Goal: Information Seeking & Learning: Learn about a topic

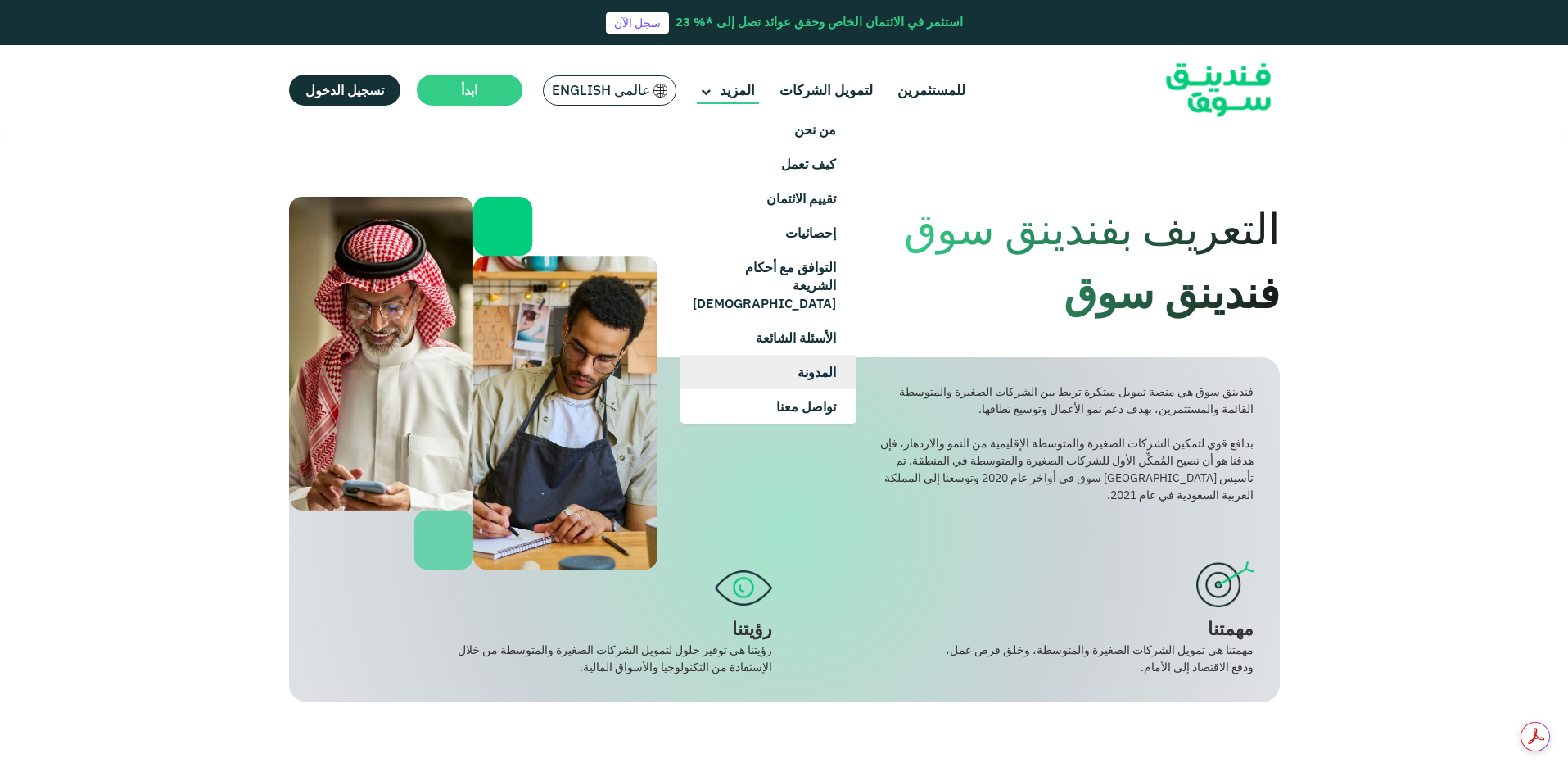
click at [804, 355] on link "المدونة" at bounding box center [768, 372] width 176 height 34
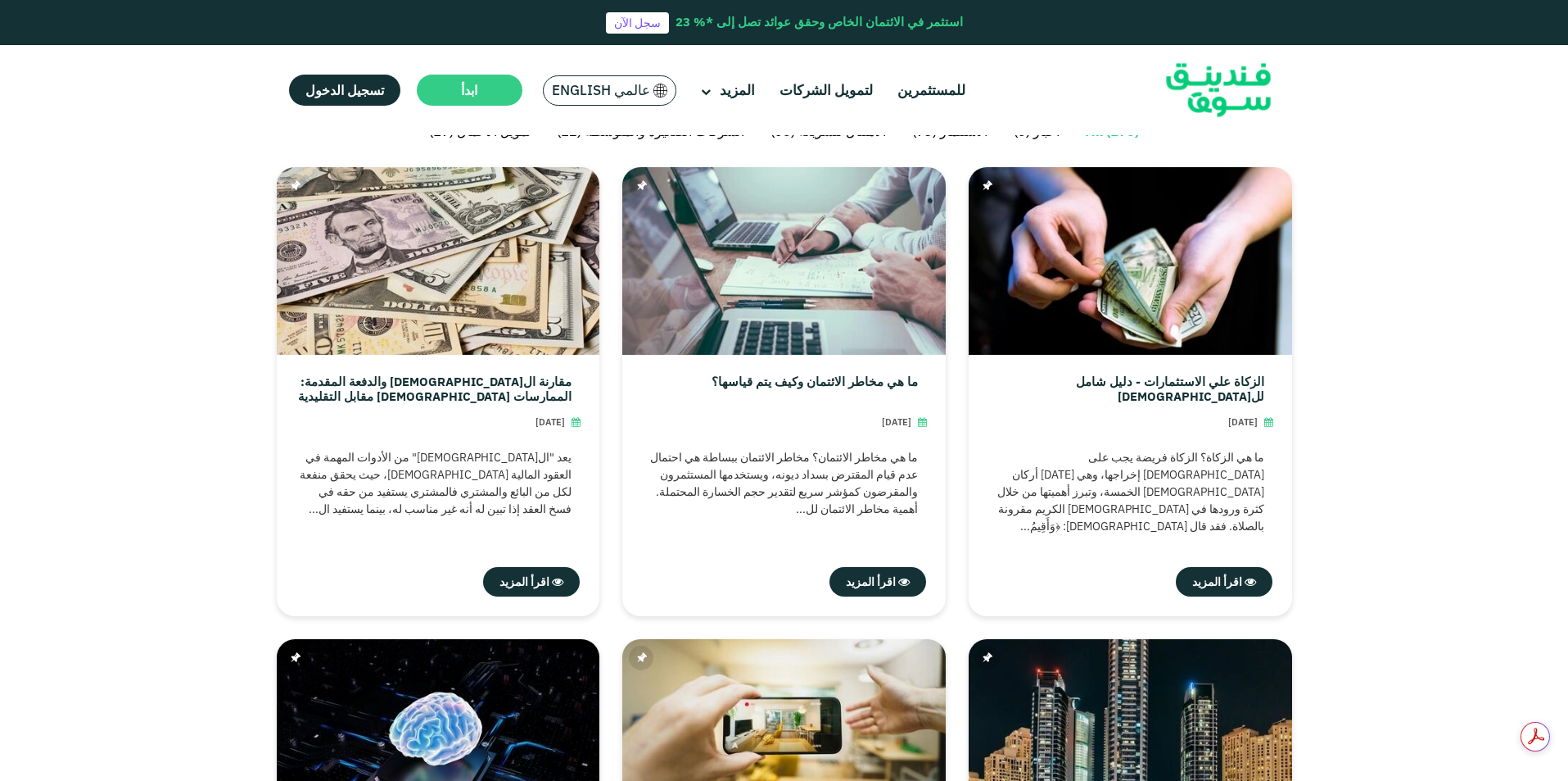
scroll to position [461, 0]
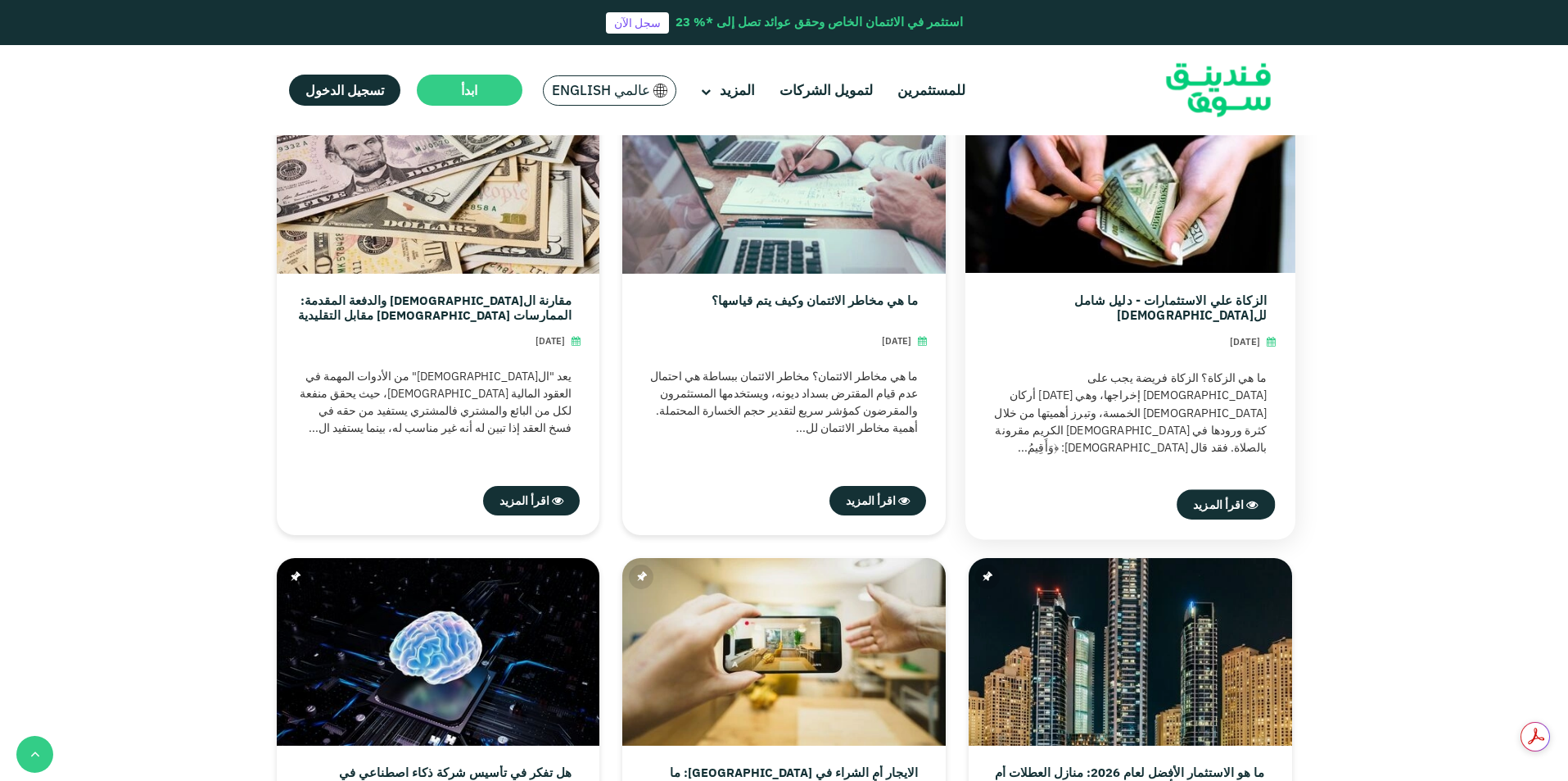
click at [1063, 296] on link "الزكاة علي الاستثمارات - دليل شامل لل[DEMOGRAPHIC_DATA]" at bounding box center [1125, 307] width 281 height 30
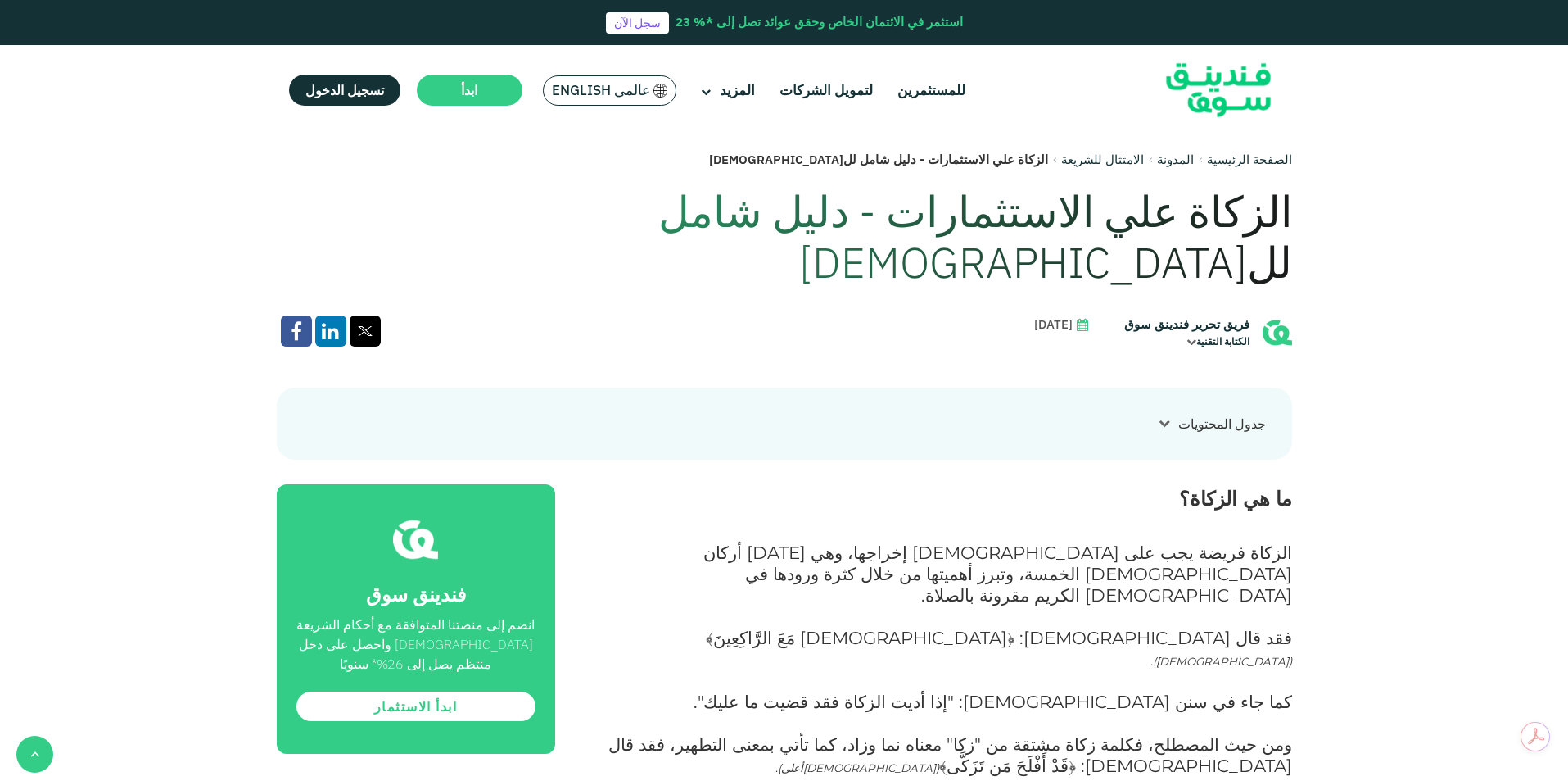
scroll to position [617, 0]
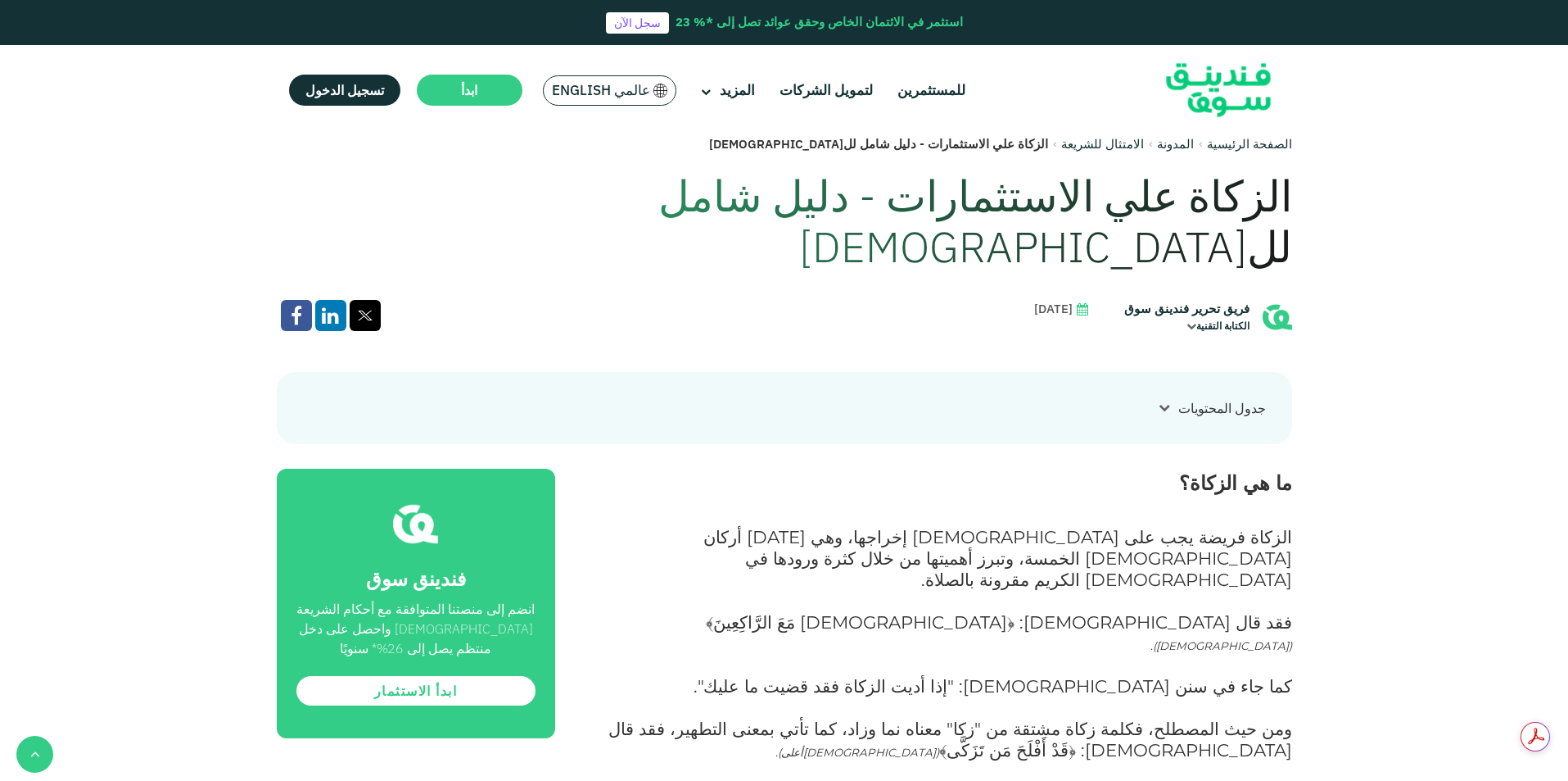
click at [1206, 398] on div "جدول المحتويات" at bounding box center [1222, 408] width 88 height 20
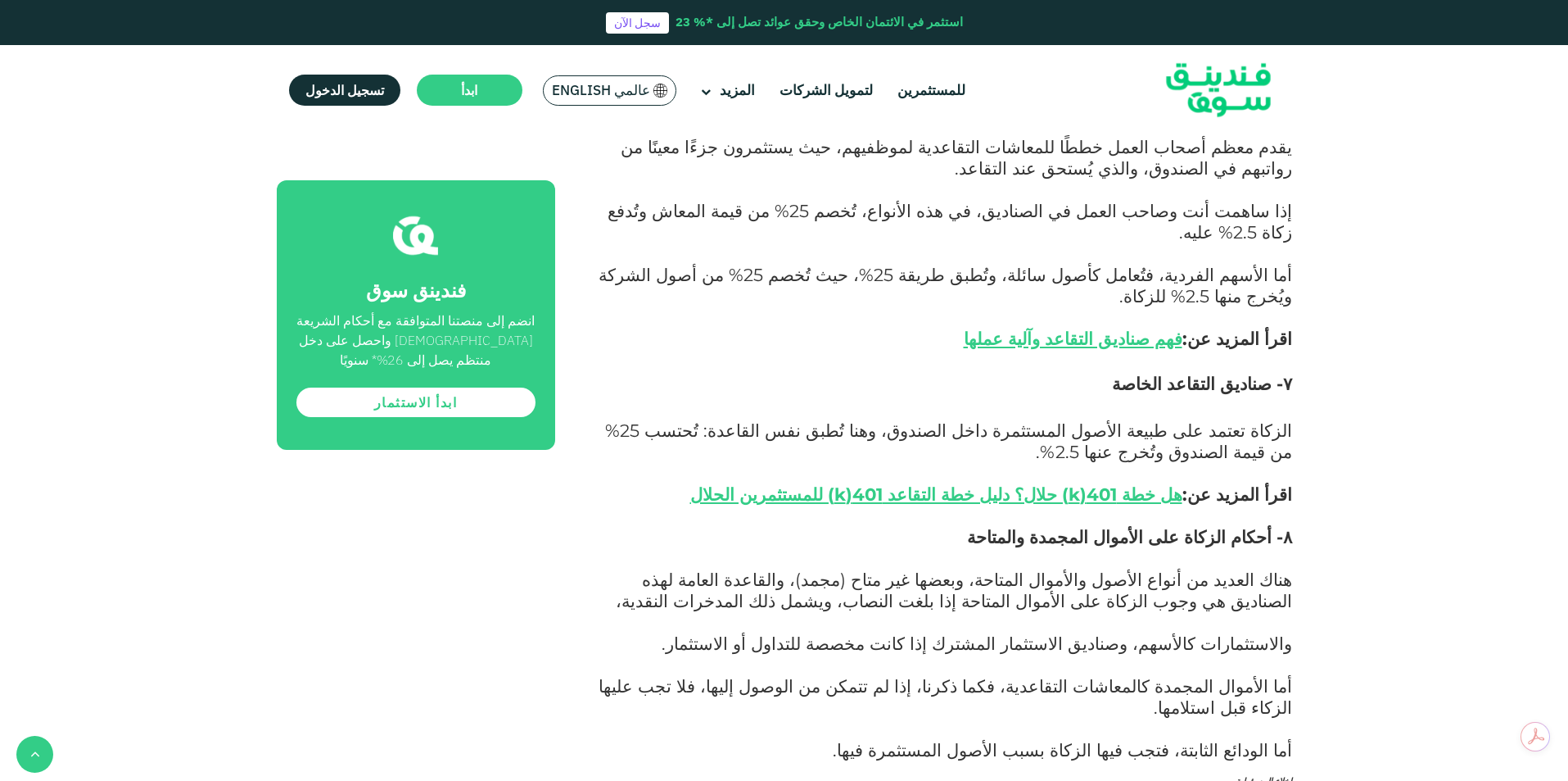
scroll to position [5770, 0]
